Goal: Find specific page/section: Find specific page/section

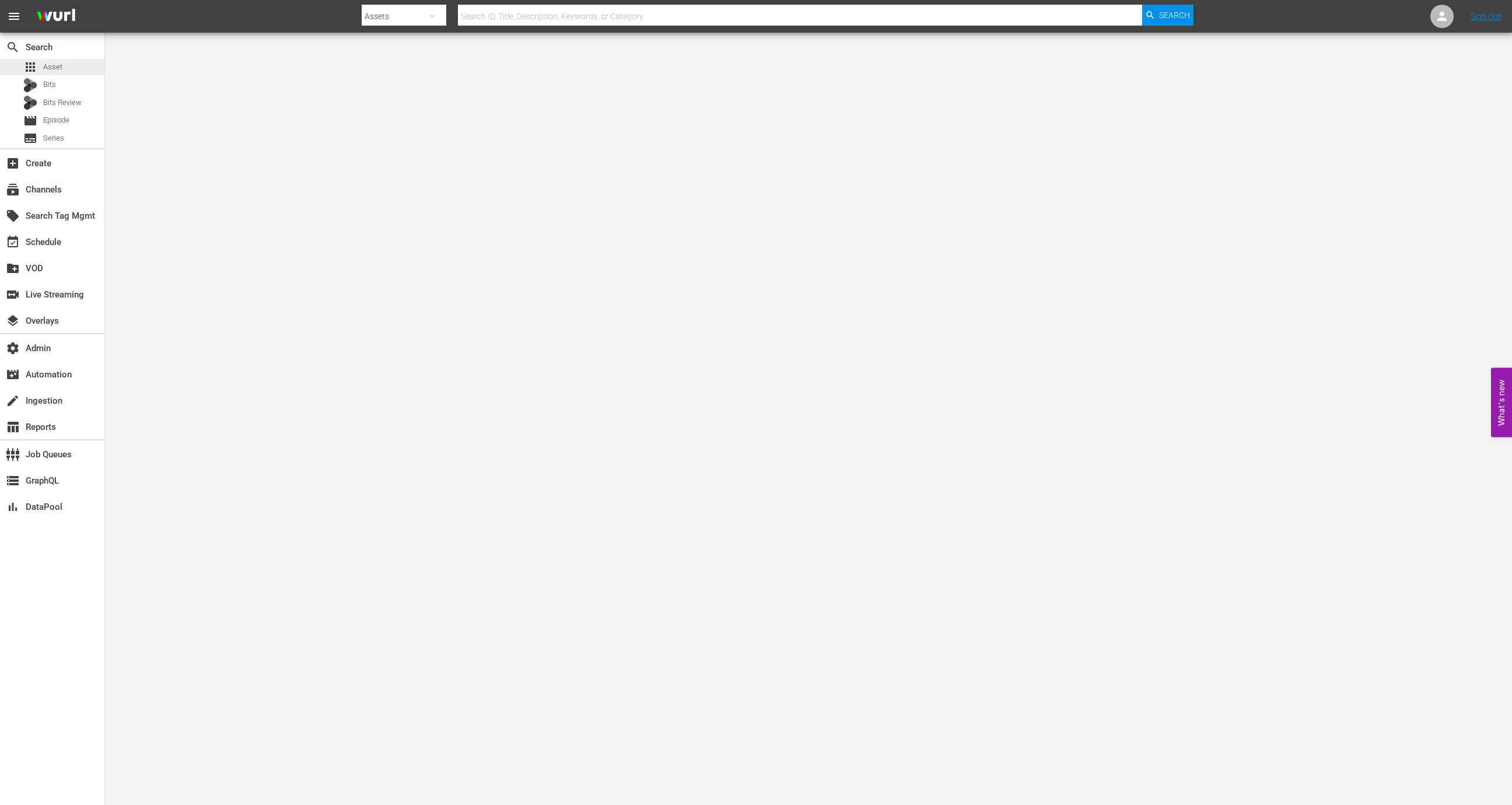
click at [69, 72] on div "apps Asset" at bounding box center [52, 67] width 104 height 16
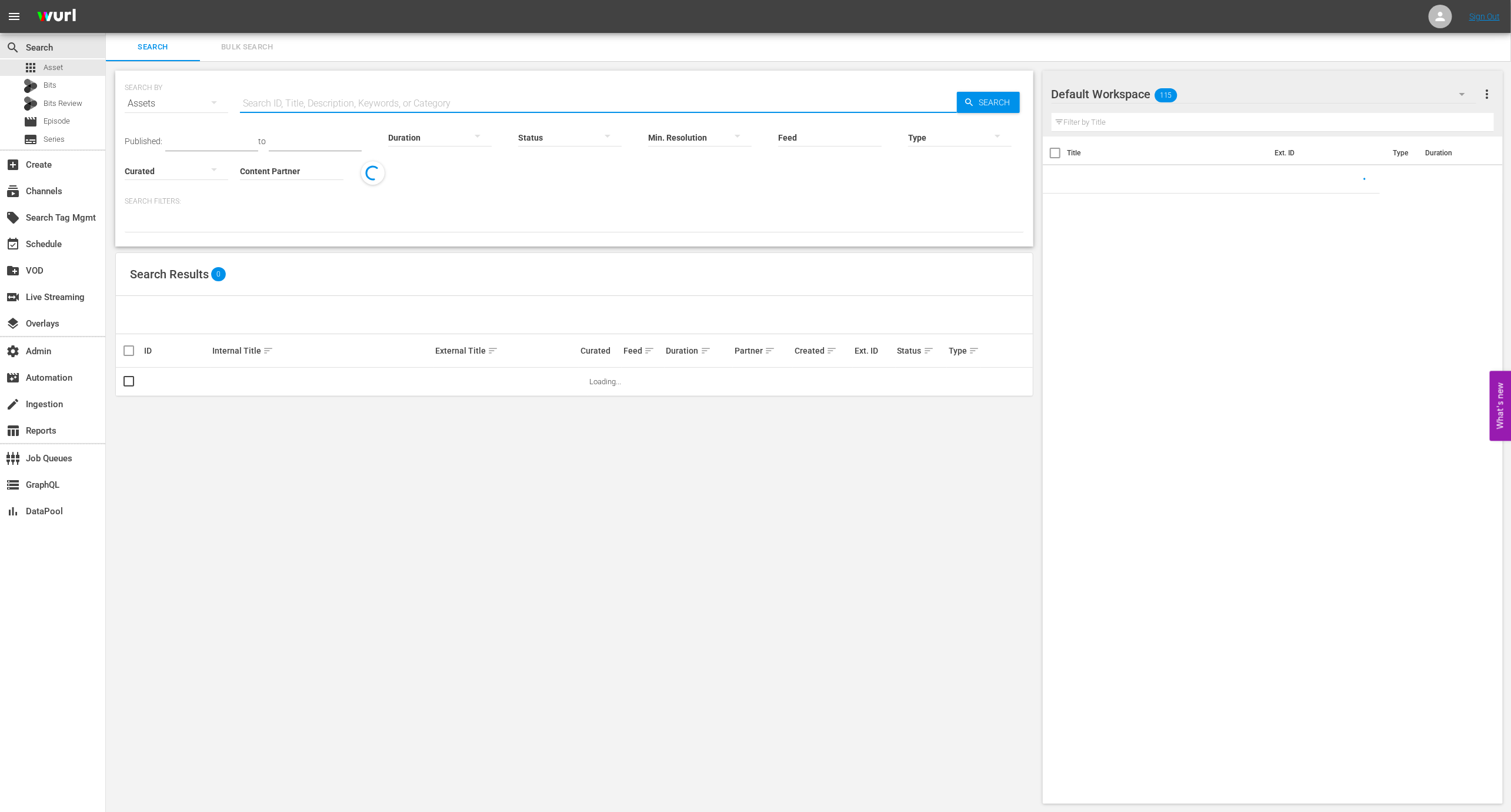
click at [311, 97] on input "text" at bounding box center [599, 103] width 717 height 28
paste input "OR_WYR00003"
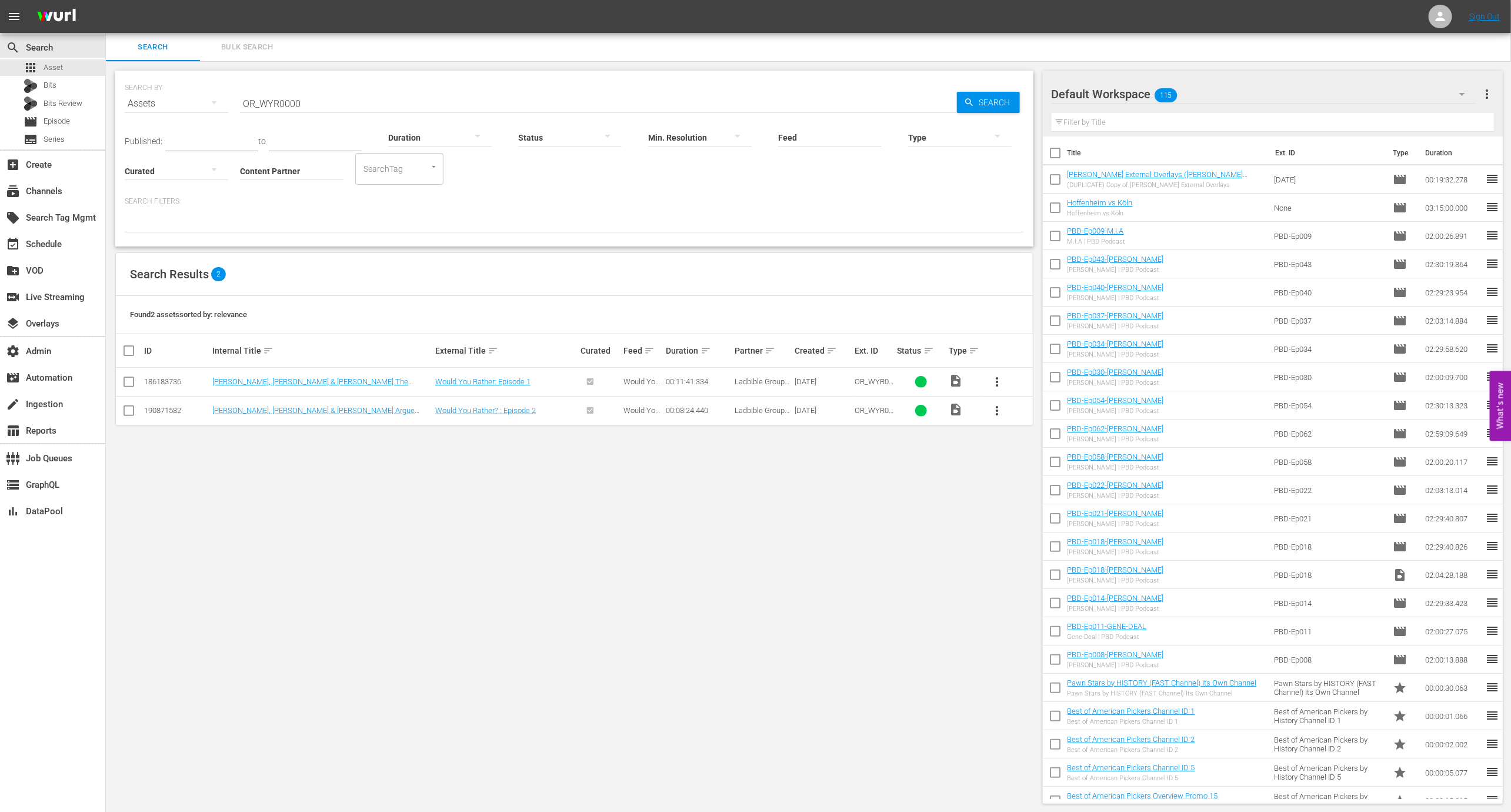
click at [386, 97] on input "OR_WYR0000" at bounding box center [599, 103] width 717 height 28
paste input "1"
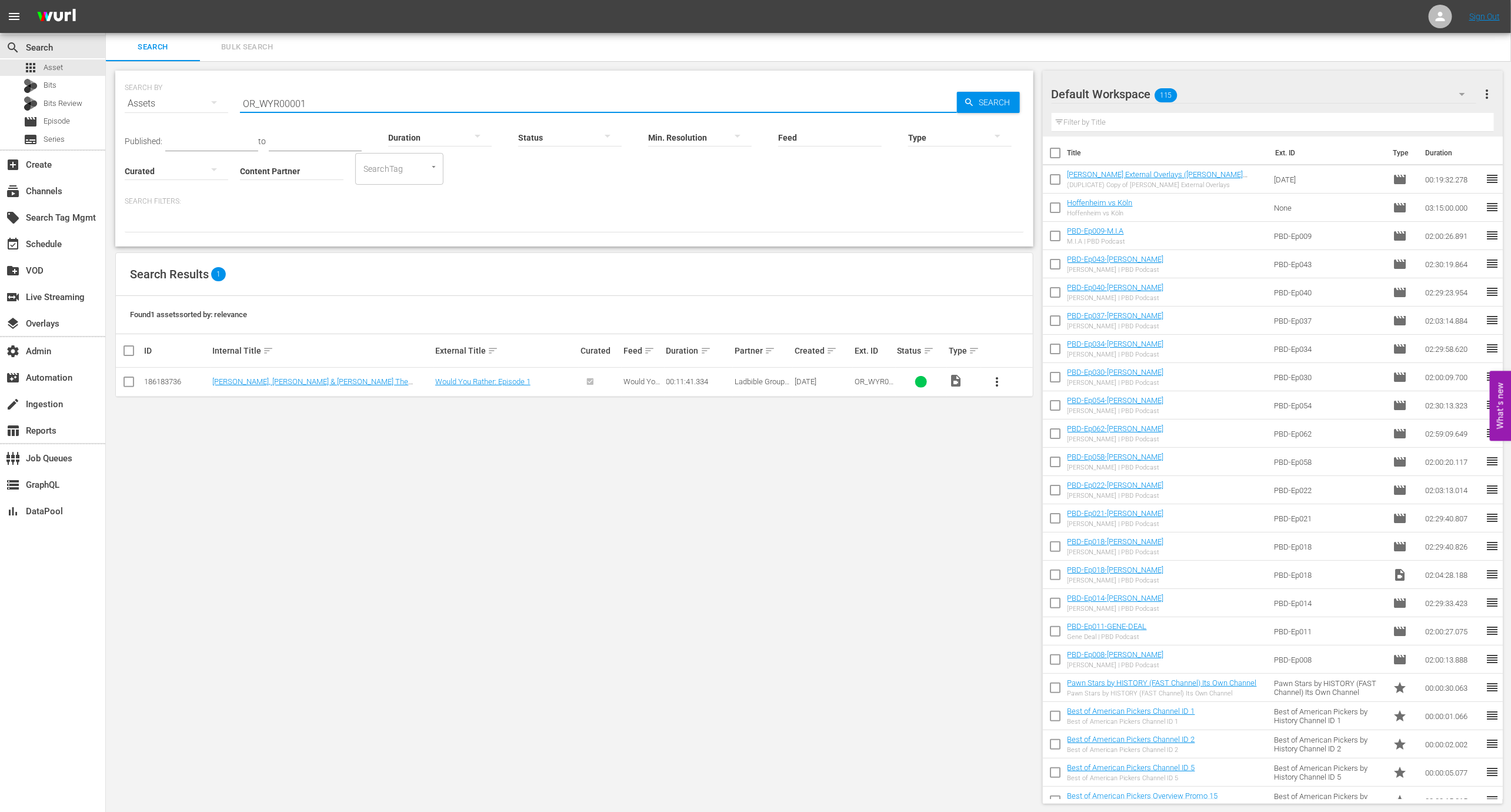
type input "OR_WYR00001"
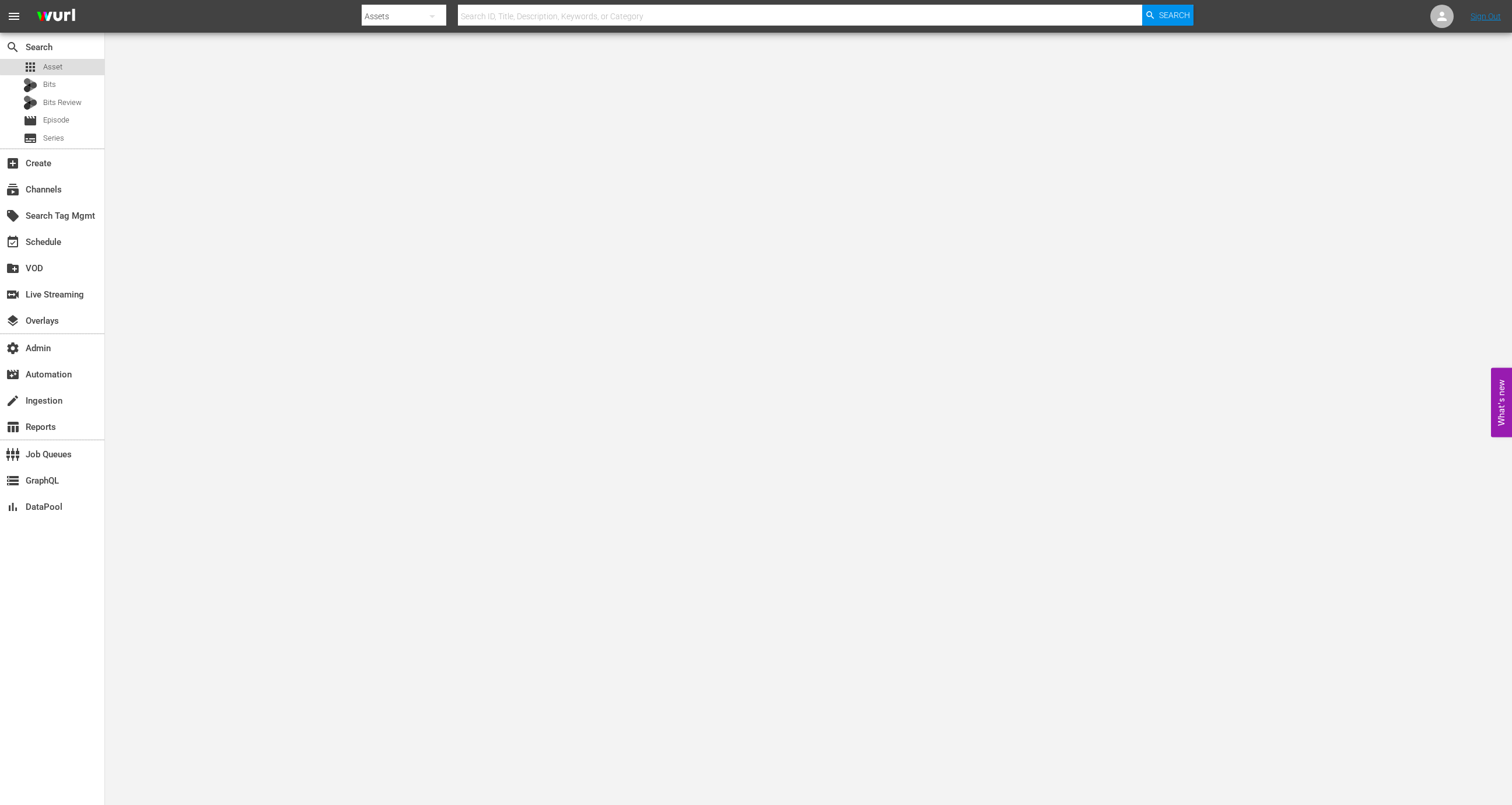
click at [58, 66] on span "Asset" at bounding box center [52, 67] width 19 height 12
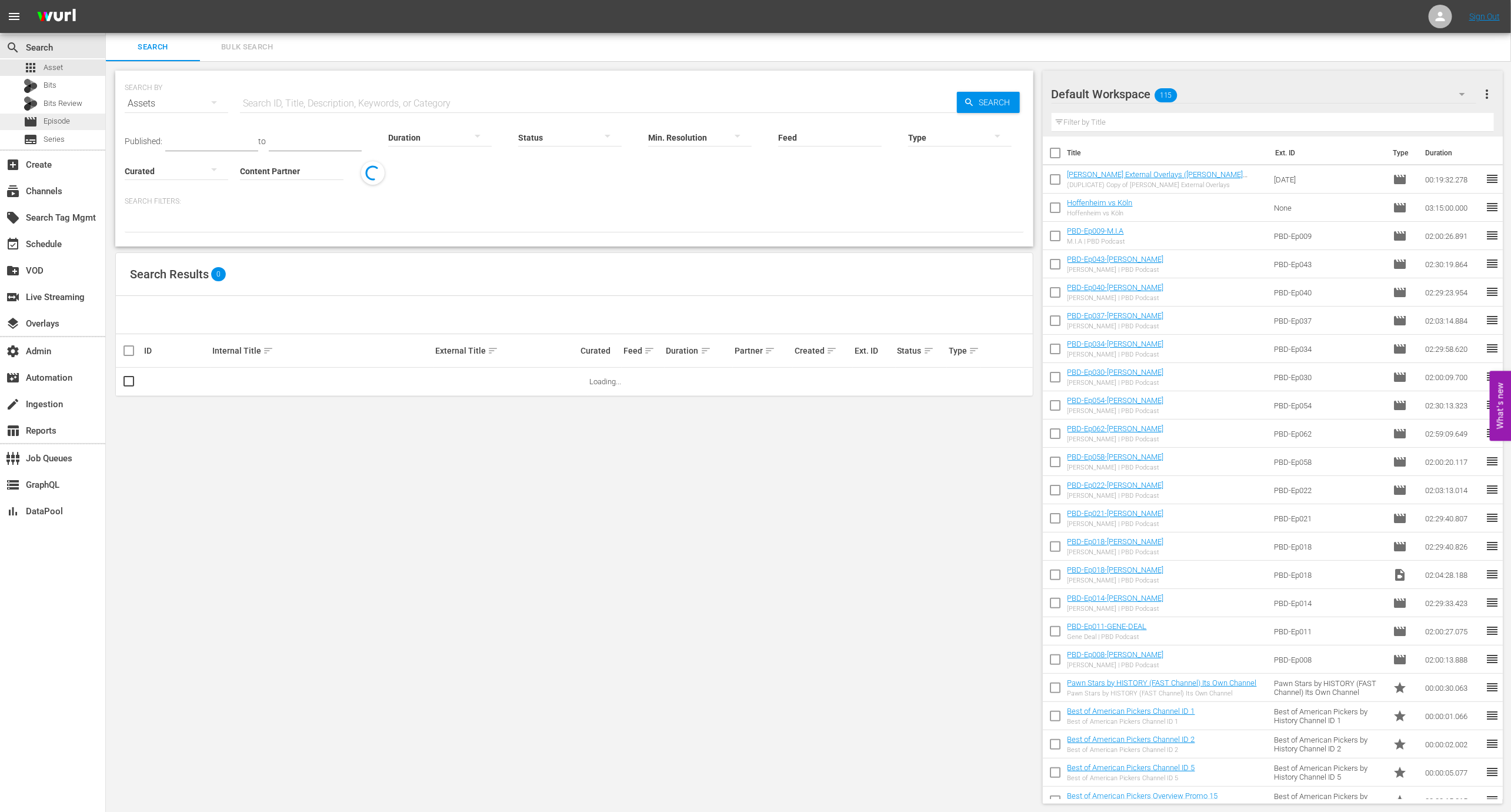
click at [77, 120] on div "movie Episode" at bounding box center [53, 121] width 105 height 16
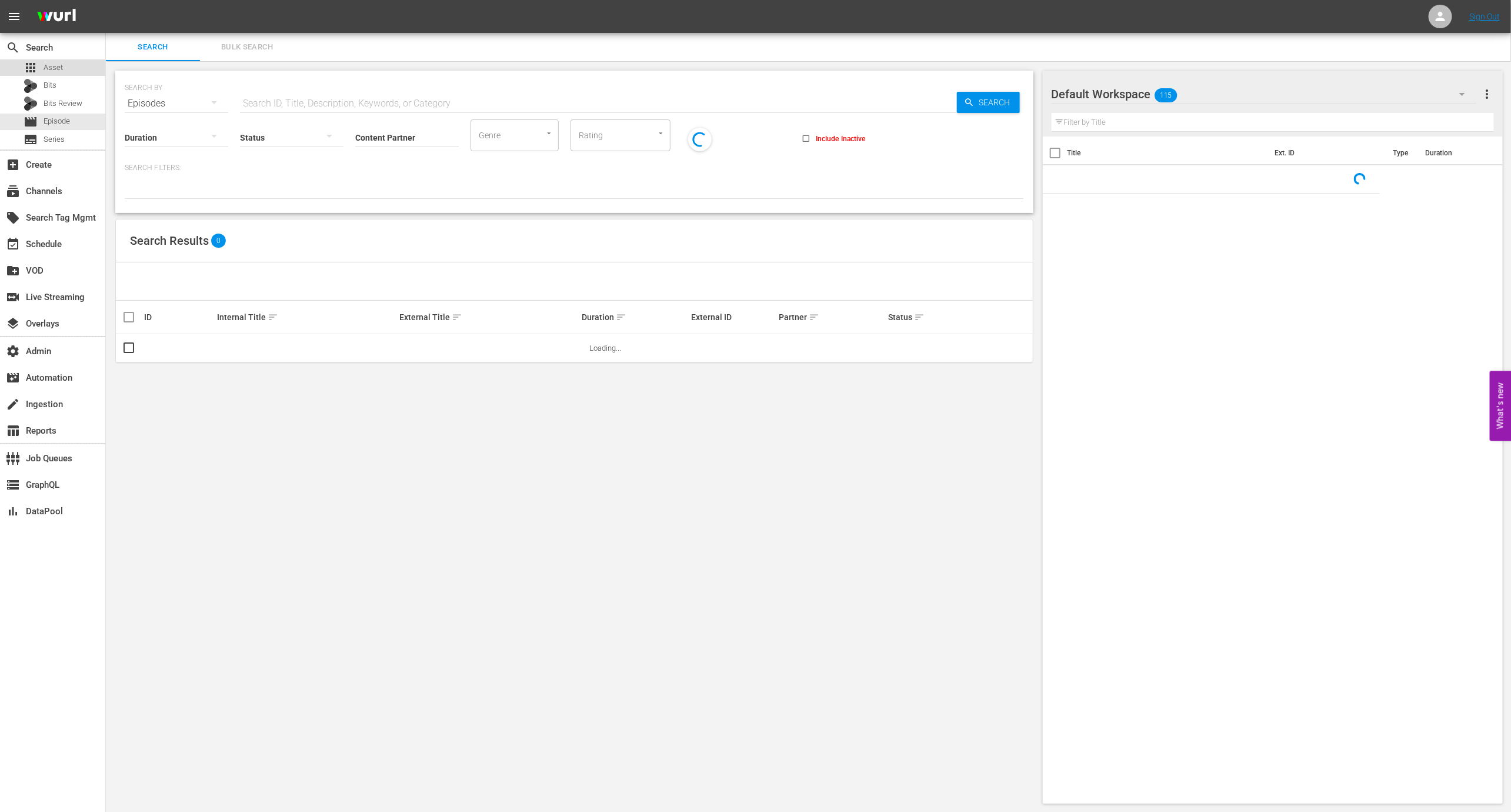
click at [72, 72] on div "apps Asset" at bounding box center [53, 67] width 105 height 16
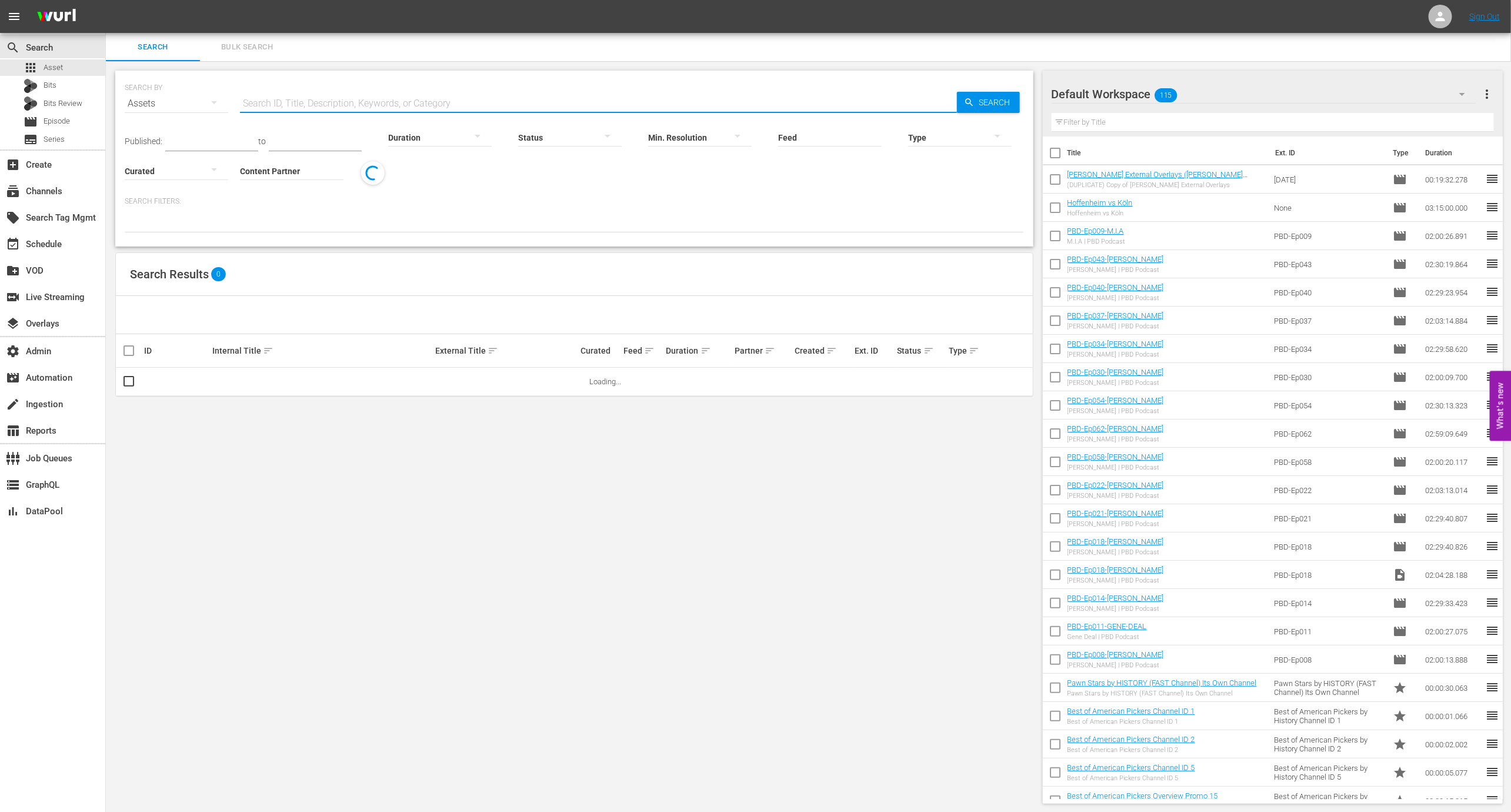
click at [320, 95] on input "text" at bounding box center [599, 103] width 717 height 28
paste input "Friend or Foe?"
type input "Friend or Foe?"
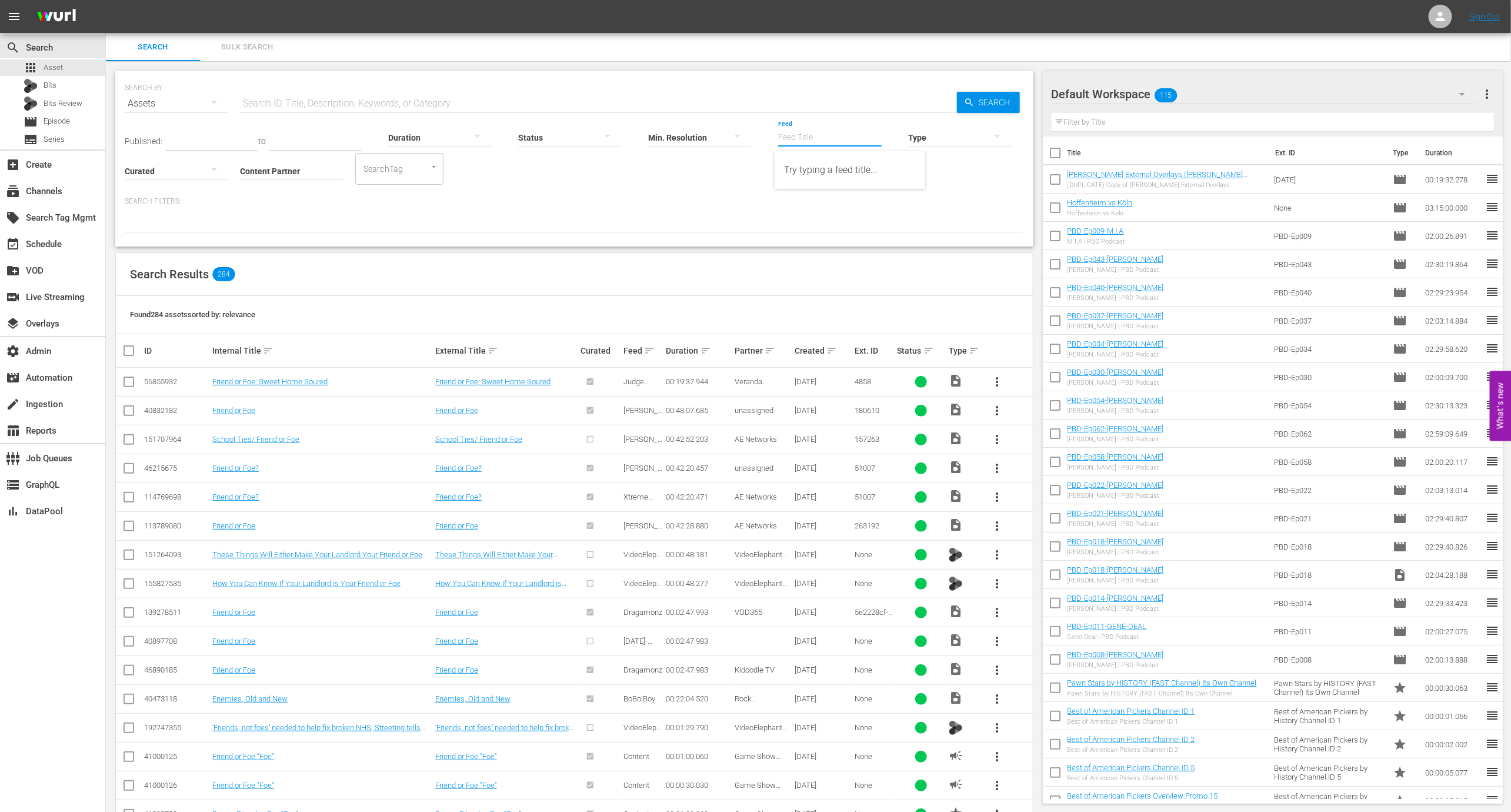
click at [790, 138] on input "Feed" at bounding box center [830, 138] width 104 height 42
paste input "Friend or Foe?"
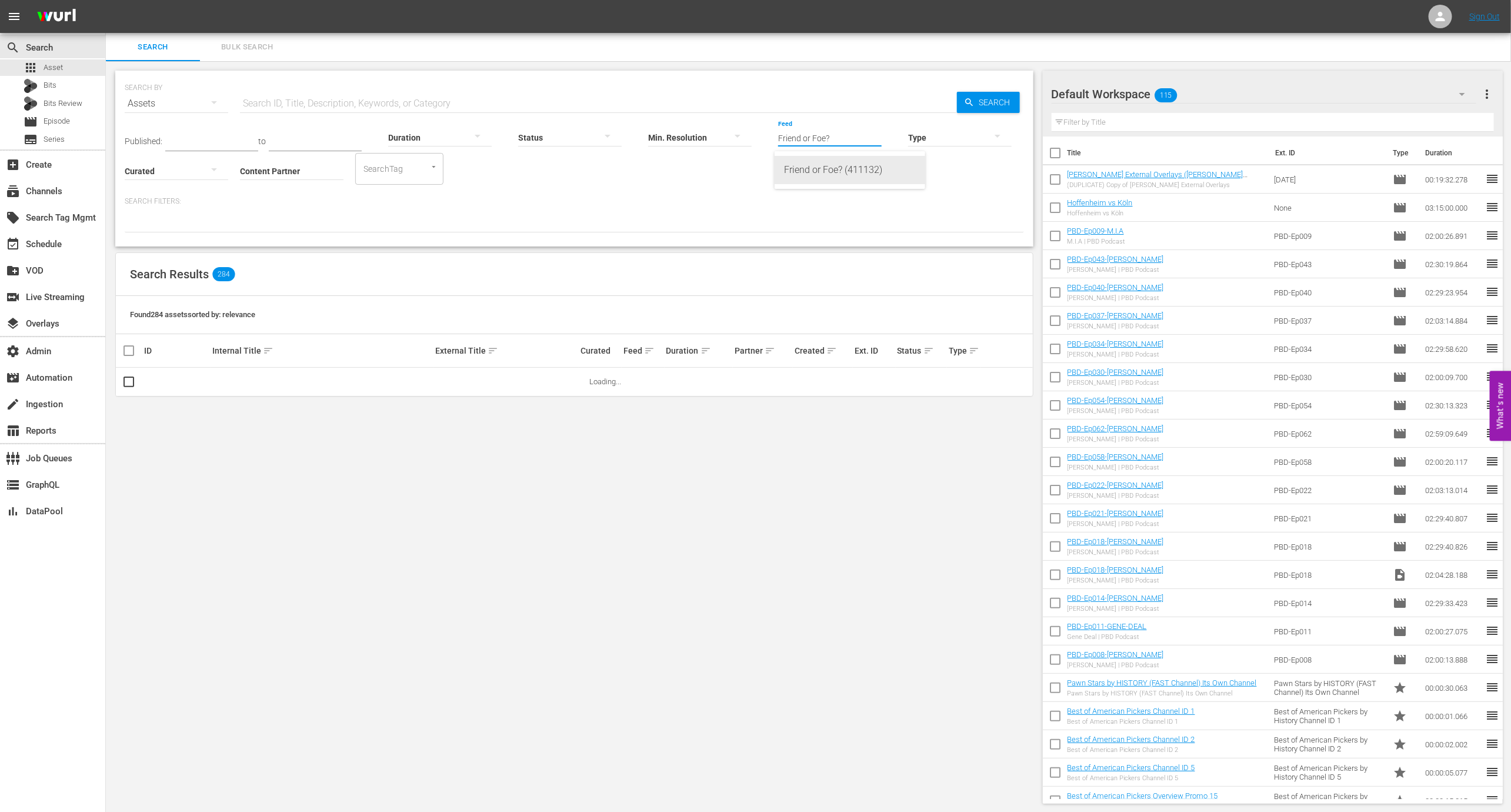
click at [815, 169] on div "Friend or Foe? (411132)" at bounding box center [849, 170] width 132 height 28
type input "Friend or Foe? (411132)"
